Goal: Navigation & Orientation: Find specific page/section

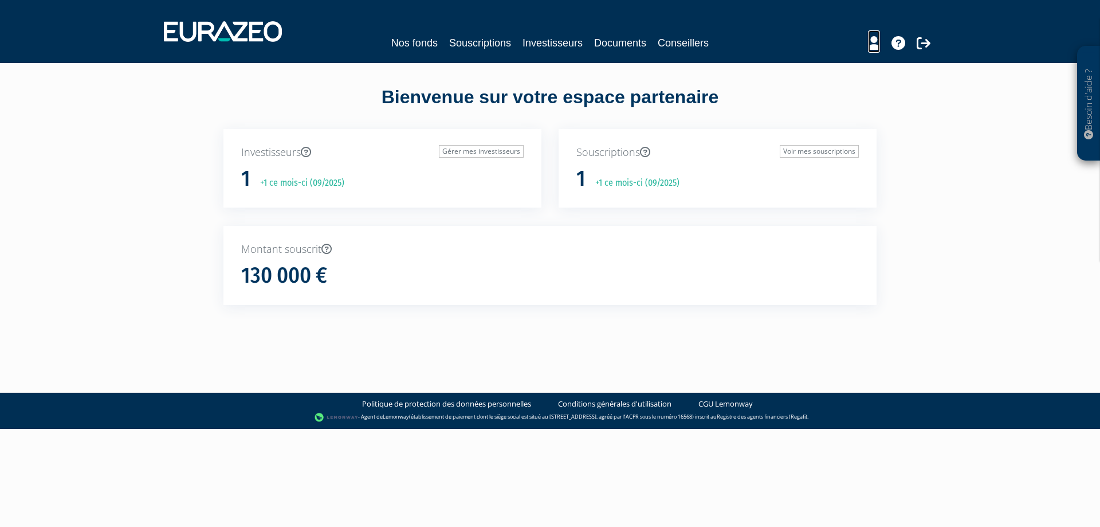
click at [874, 41] on icon at bounding box center [874, 43] width 12 height 14
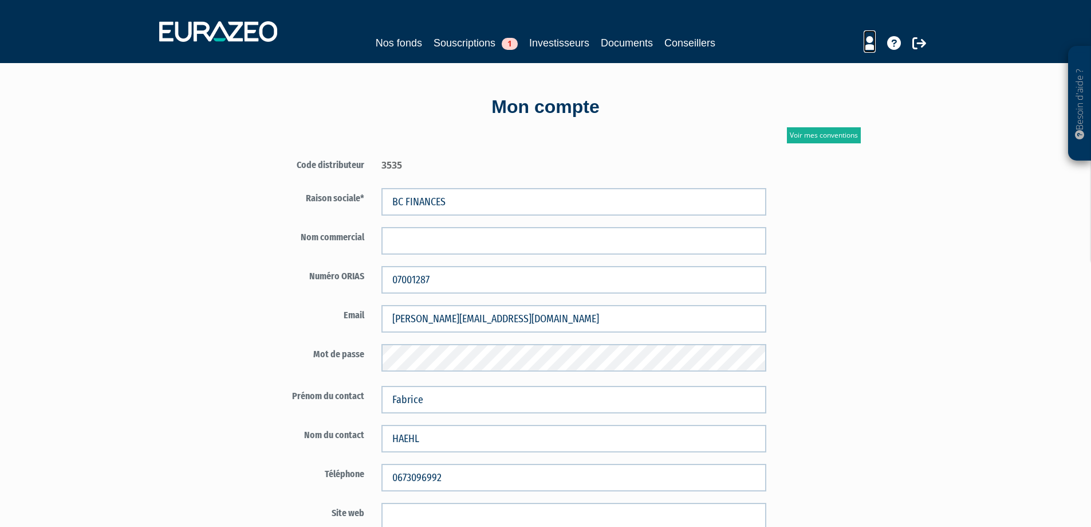
click at [872, 47] on icon at bounding box center [870, 43] width 12 height 14
click at [895, 44] on icon at bounding box center [894, 43] width 14 height 14
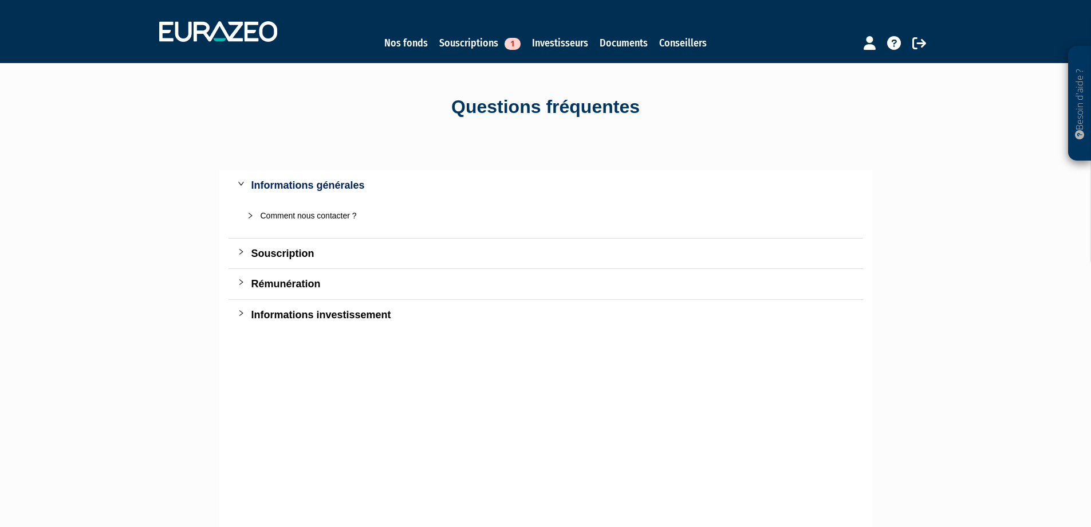
click at [238, 281] on icon "collapsed" at bounding box center [241, 281] width 7 height 7
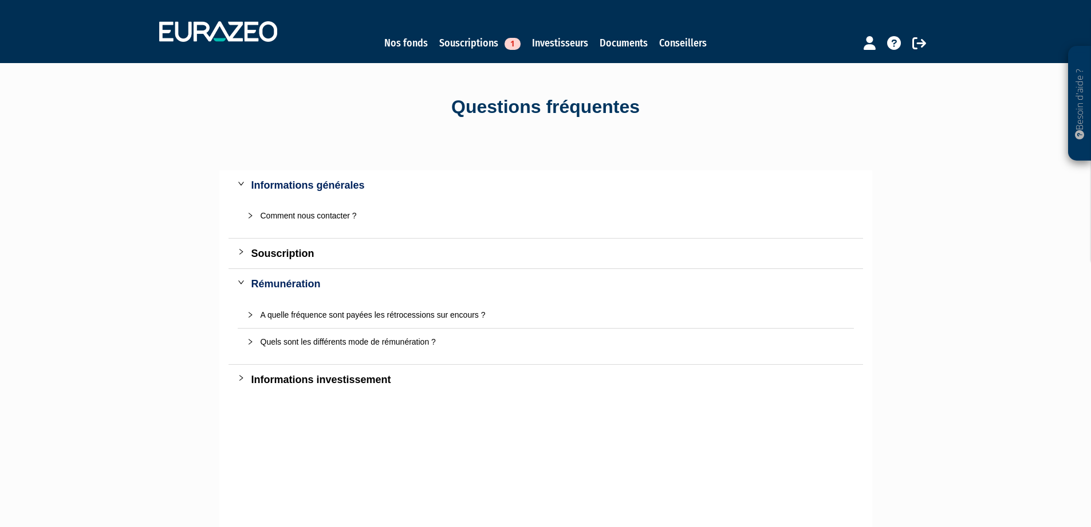
click at [252, 313] on icon "collapsed" at bounding box center [250, 314] width 7 height 7
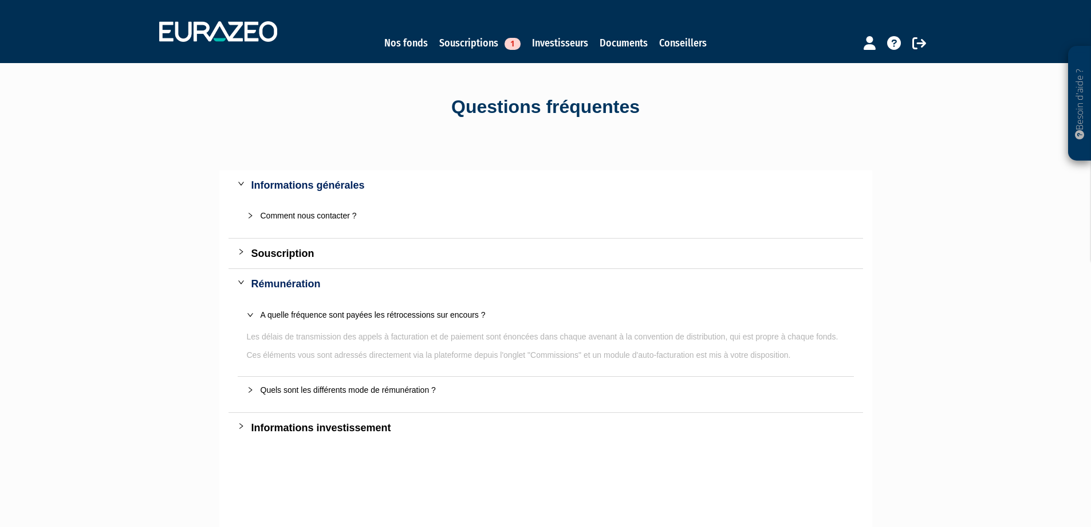
click at [249, 312] on icon "expanded" at bounding box center [250, 314] width 7 height 7
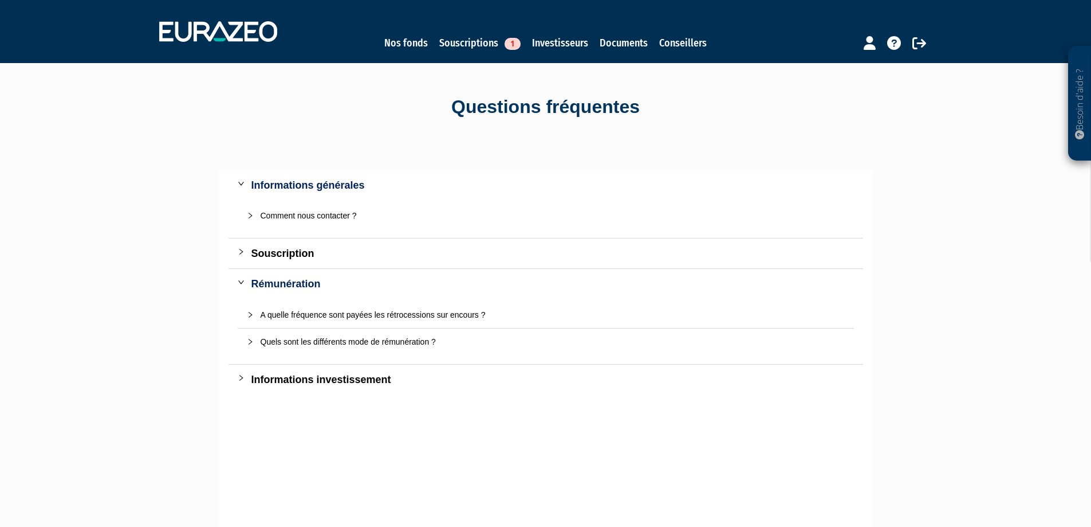
click at [252, 342] on icon "collapsed" at bounding box center [250, 341] width 7 height 7
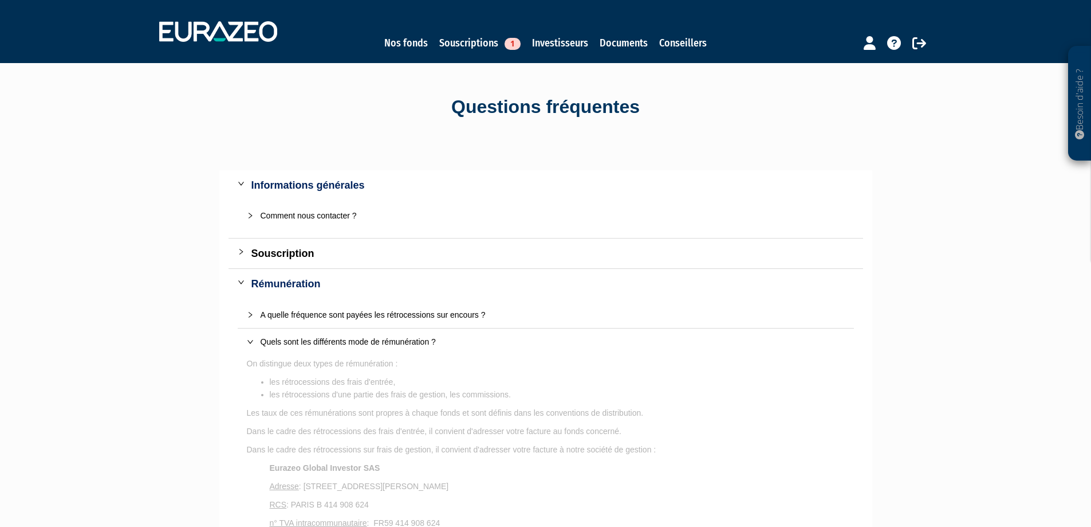
click at [239, 282] on icon "expanded" at bounding box center [241, 281] width 7 height 7
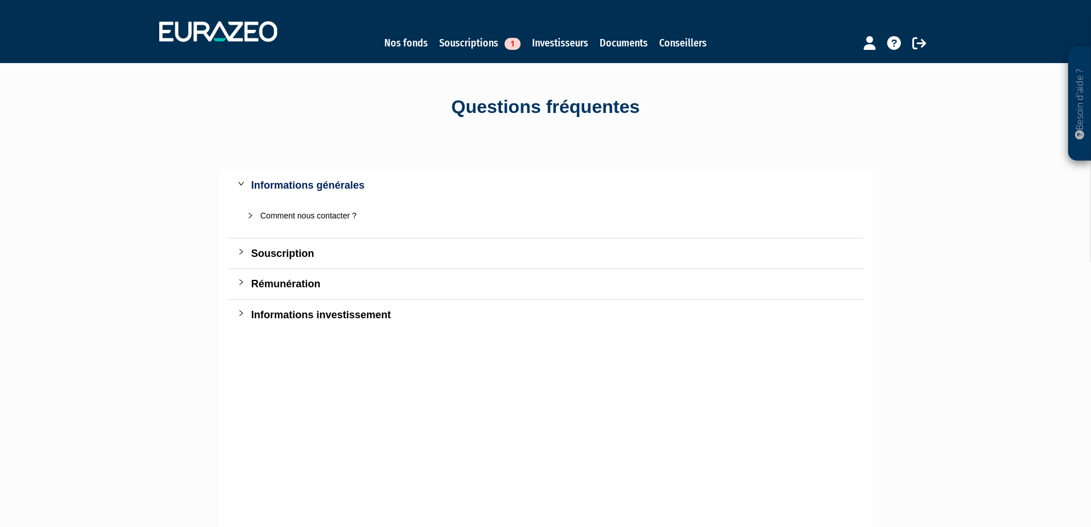
click at [243, 182] on icon "expanded" at bounding box center [241, 183] width 7 height 7
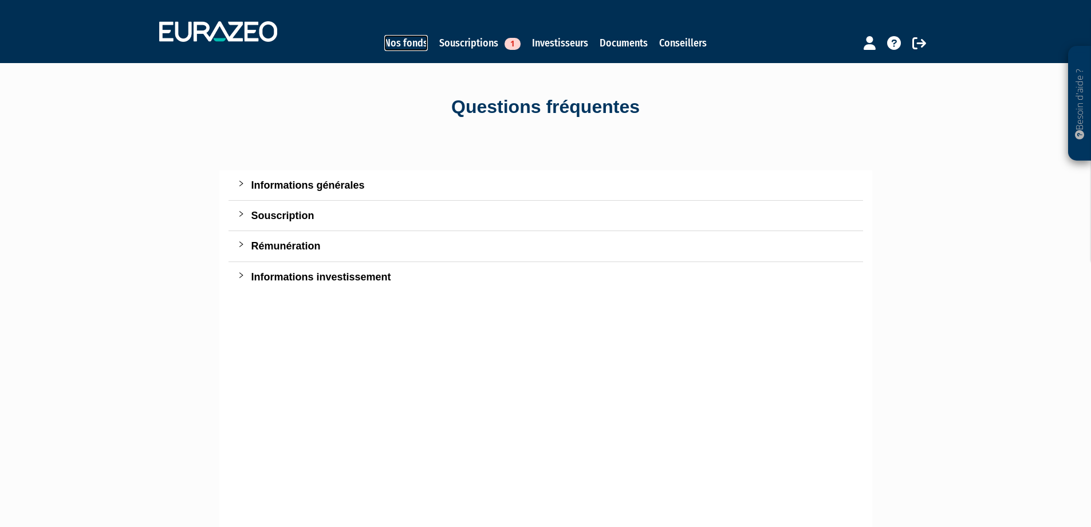
click at [418, 47] on link "Nos fonds" at bounding box center [406, 43] width 44 height 16
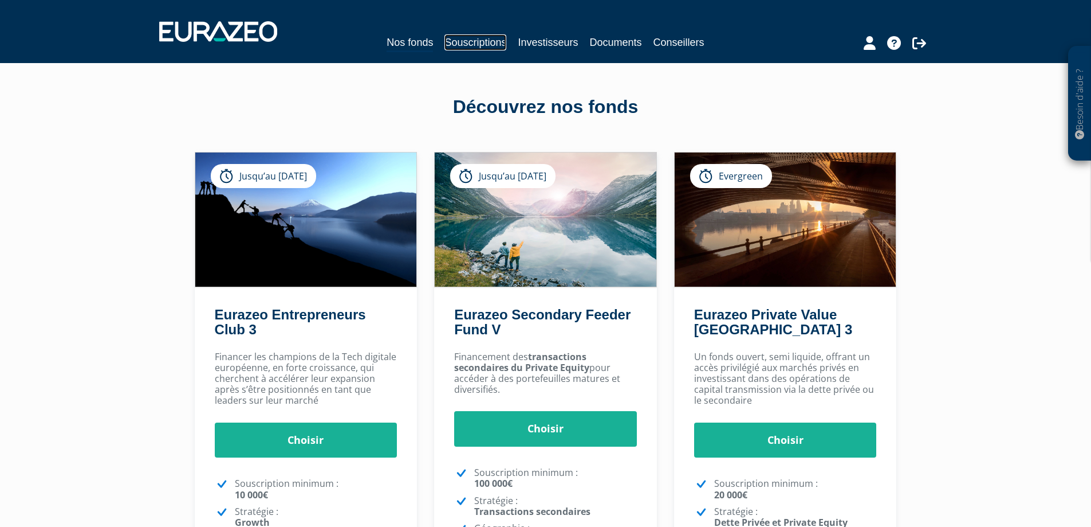
click at [506, 45] on link "Souscriptions" at bounding box center [476, 42] width 62 height 16
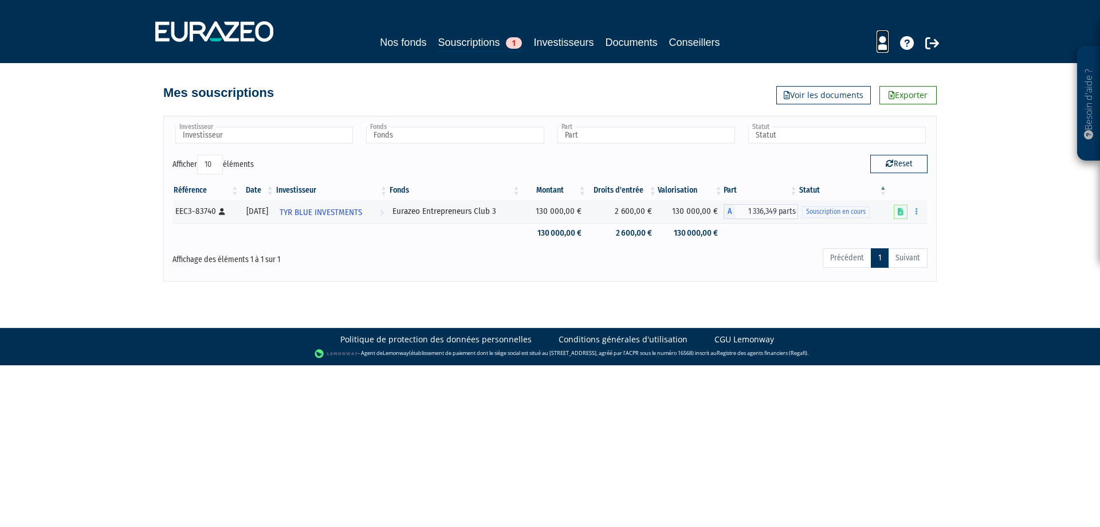
click at [881, 45] on icon at bounding box center [883, 43] width 12 height 14
